Goal: Information Seeking & Learning: Learn about a topic

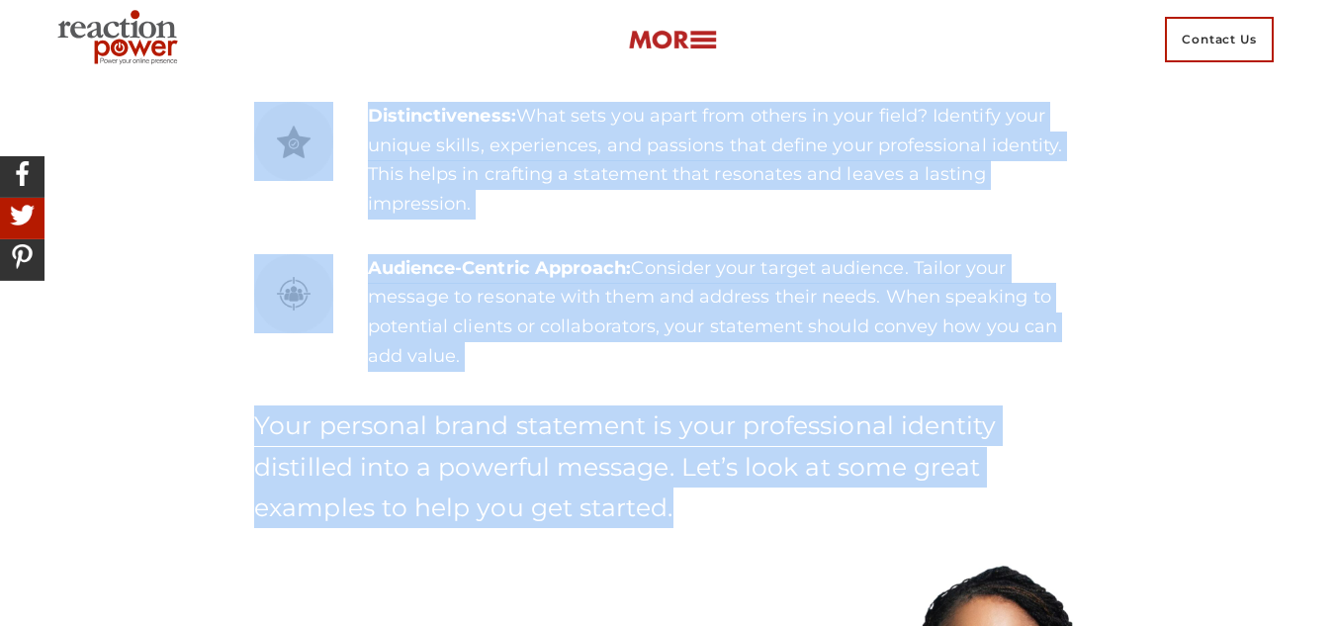
scroll to position [1476, 0]
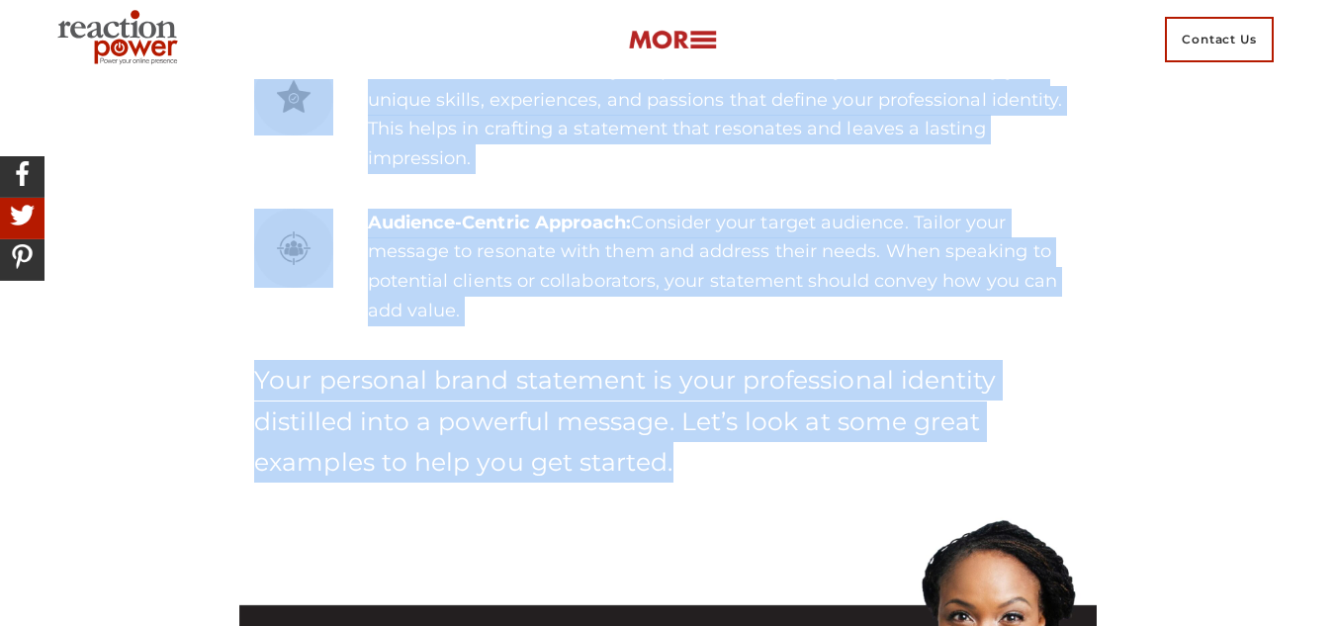
drag, startPoint x: 257, startPoint y: 88, endPoint x: 933, endPoint y: 471, distance: 776.3
copy div "Key Elements of a Personal Brand Statement Clarity of Purpose: Begin by definin…"
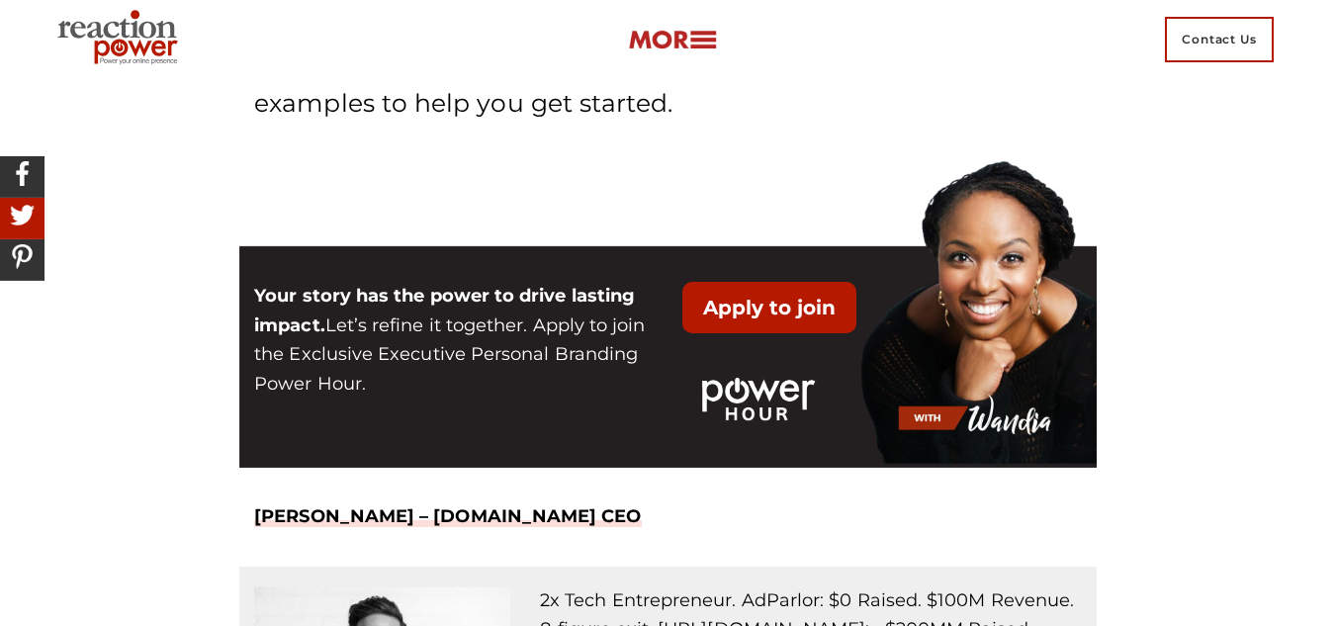
scroll to position [1861, 0]
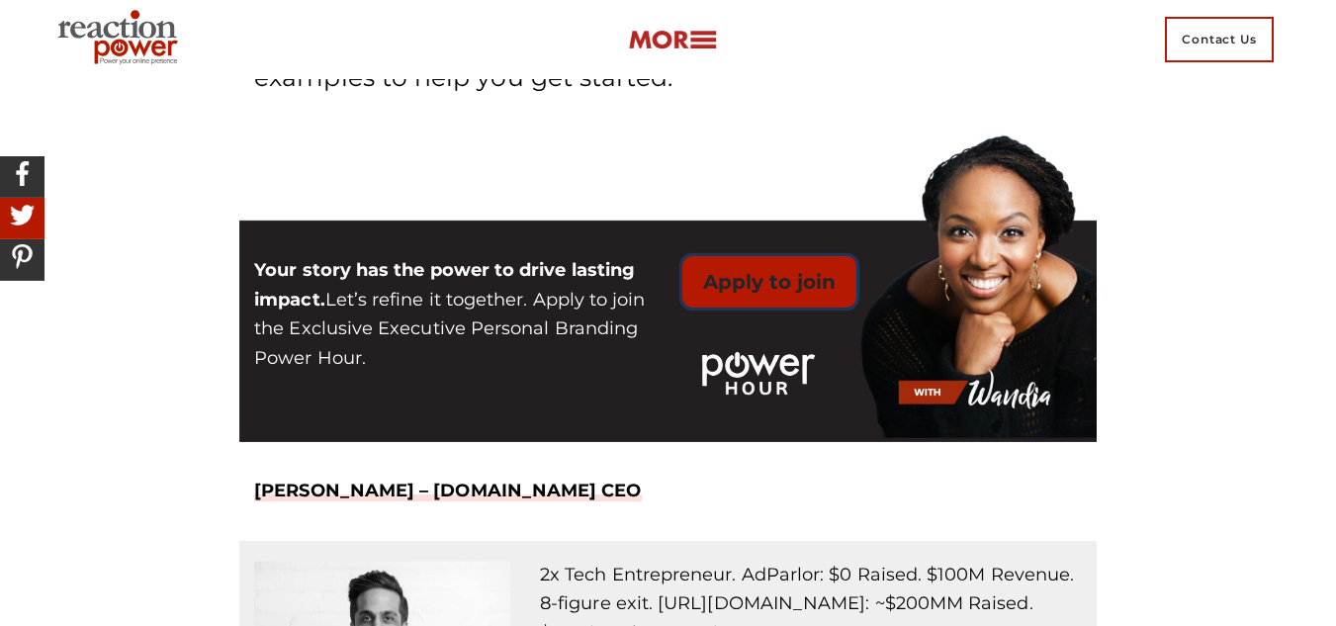
click at [778, 297] on button "Apply to join" at bounding box center [769, 281] width 174 height 51
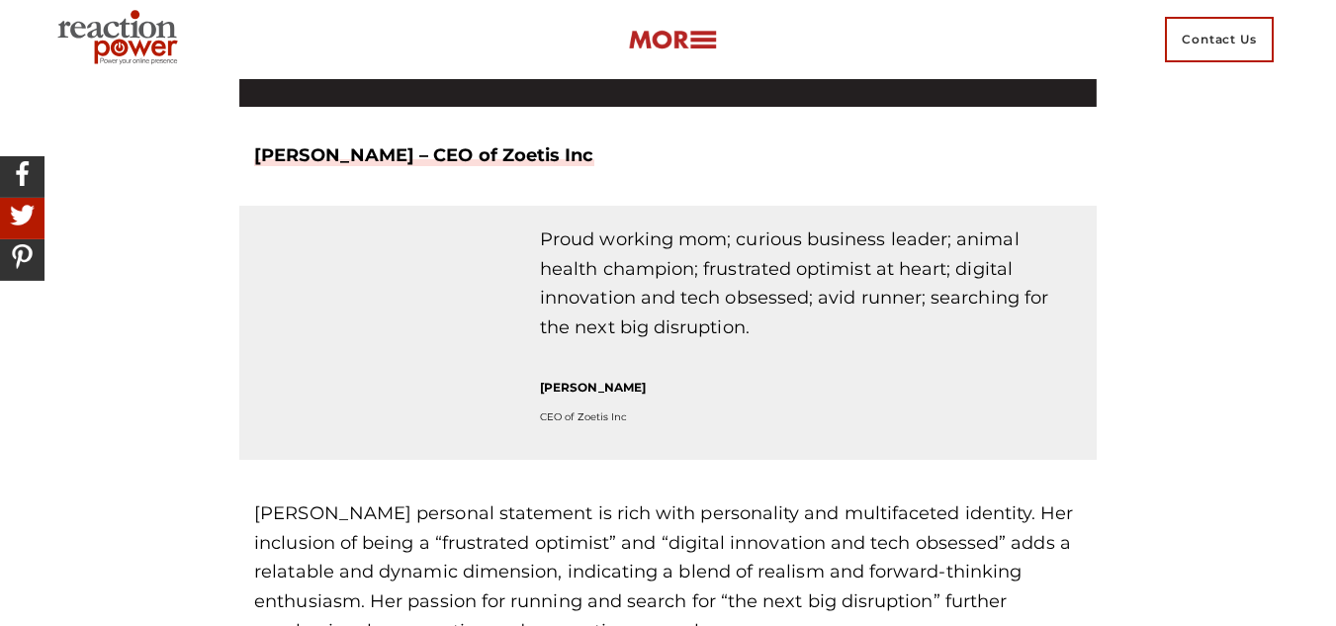
scroll to position [6222, 0]
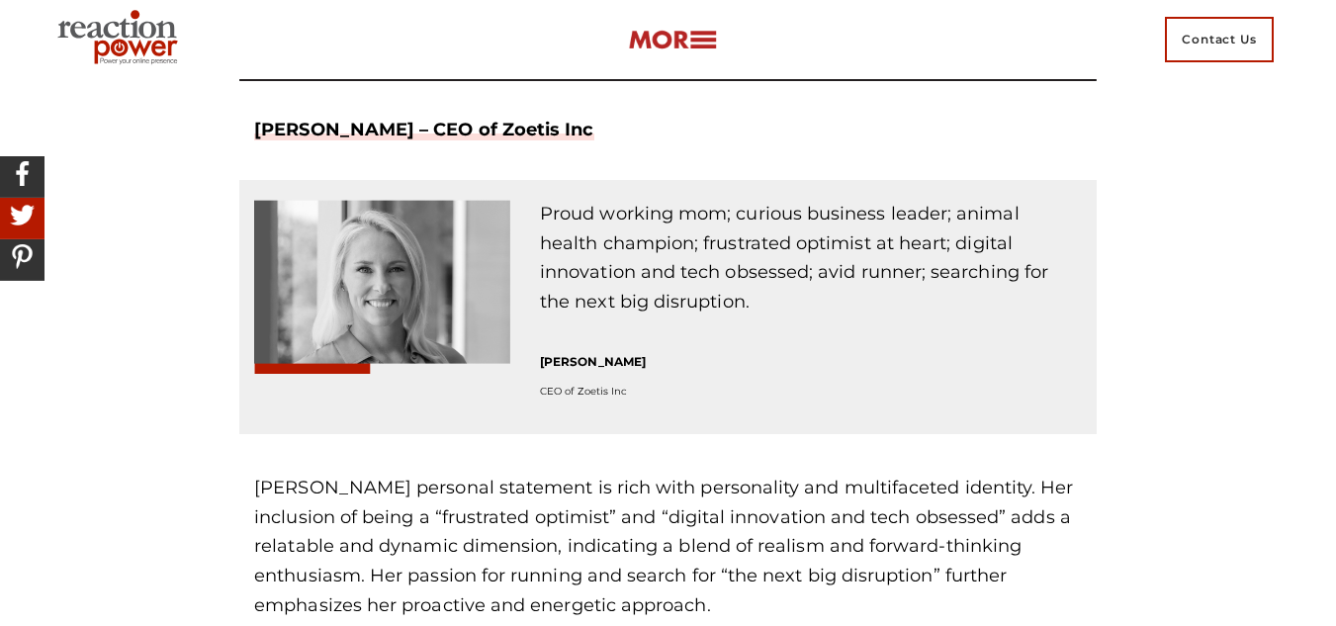
drag, startPoint x: 541, startPoint y: 151, endPoint x: 671, endPoint y: 265, distance: 172.4
click at [671, 265] on div "Proud working mom; curious business leader; animal health champion; frustrated …" at bounding box center [811, 317] width 542 height 234
copy div "Proud working mom; curious business leader; animal health champion; frustrated …"
click at [781, 352] on p "[PERSON_NAME]" at bounding box center [811, 362] width 542 height 20
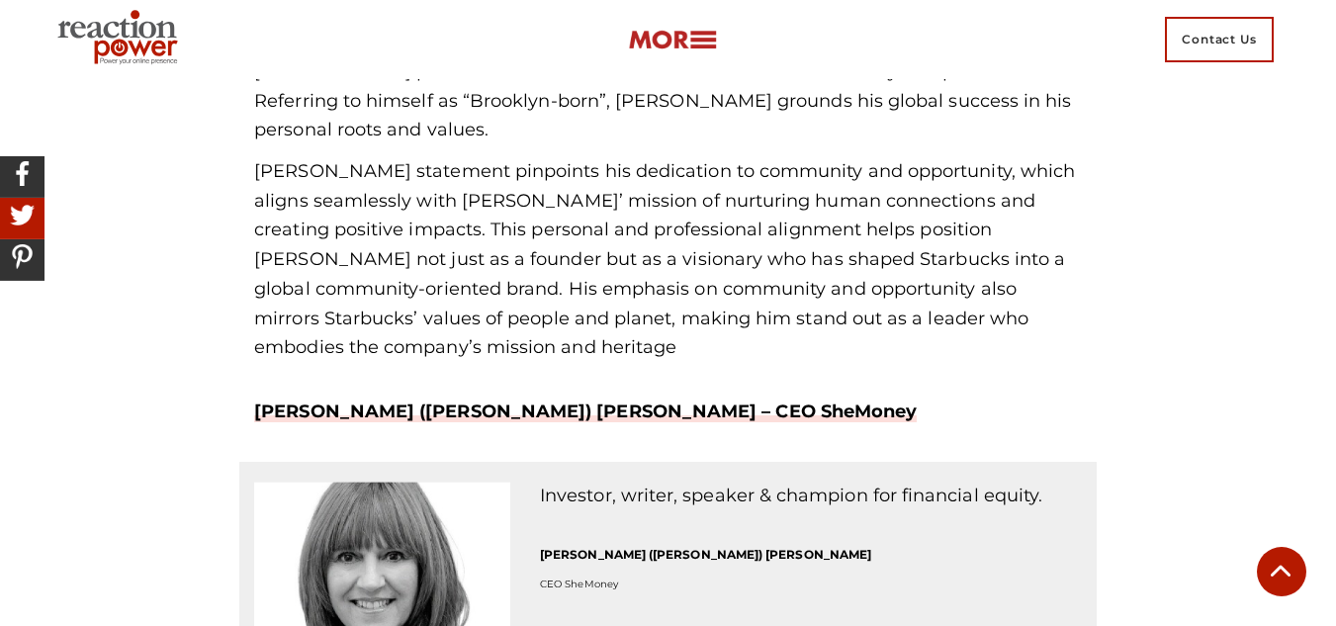
scroll to position [4581, 0]
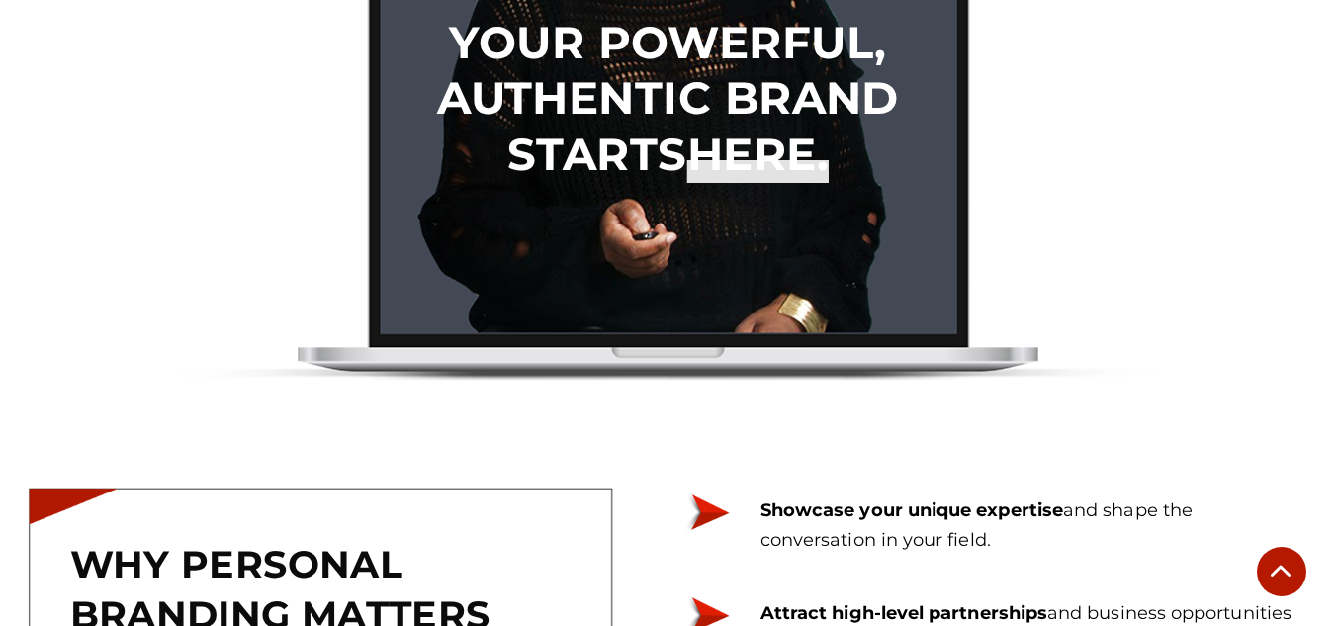
scroll to position [3592, 0]
